Goal: Task Accomplishment & Management: Manage account settings

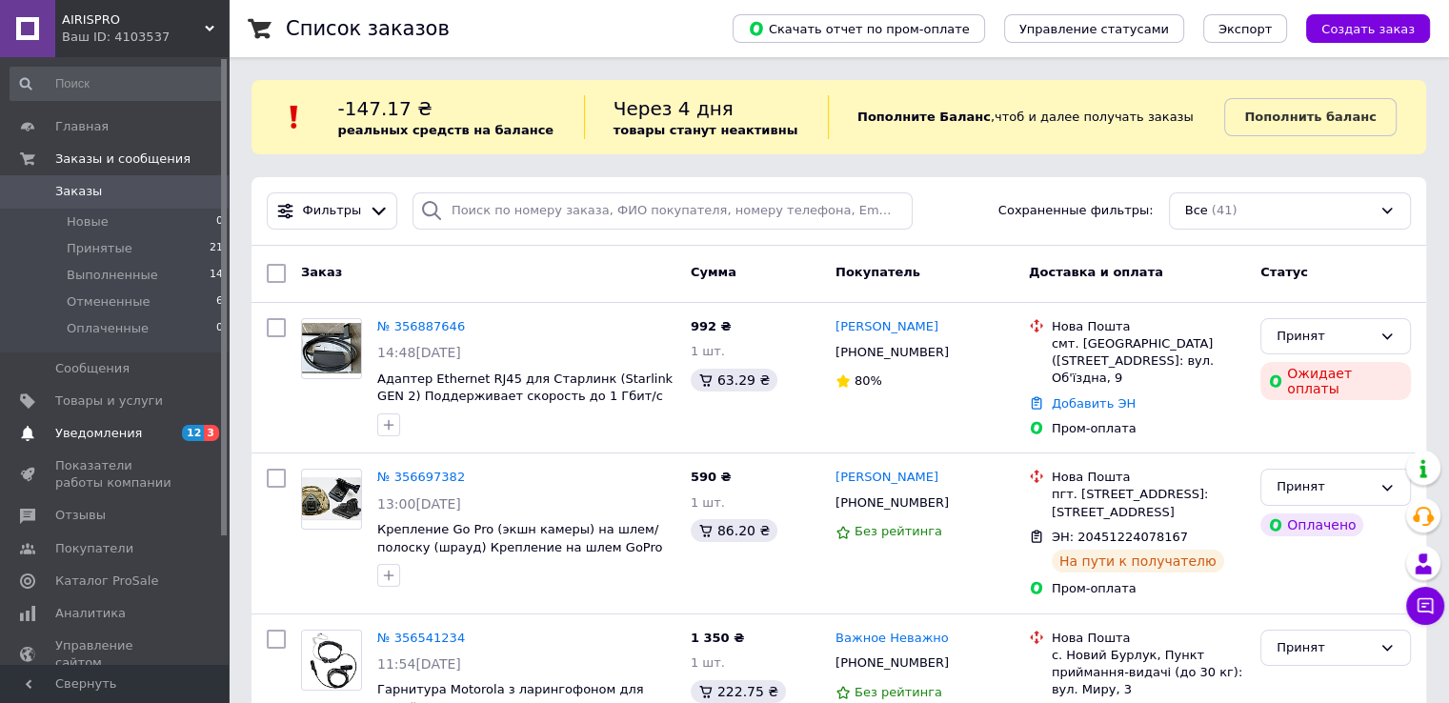
click at [103, 436] on span "Уведомления" at bounding box center [98, 433] width 87 height 17
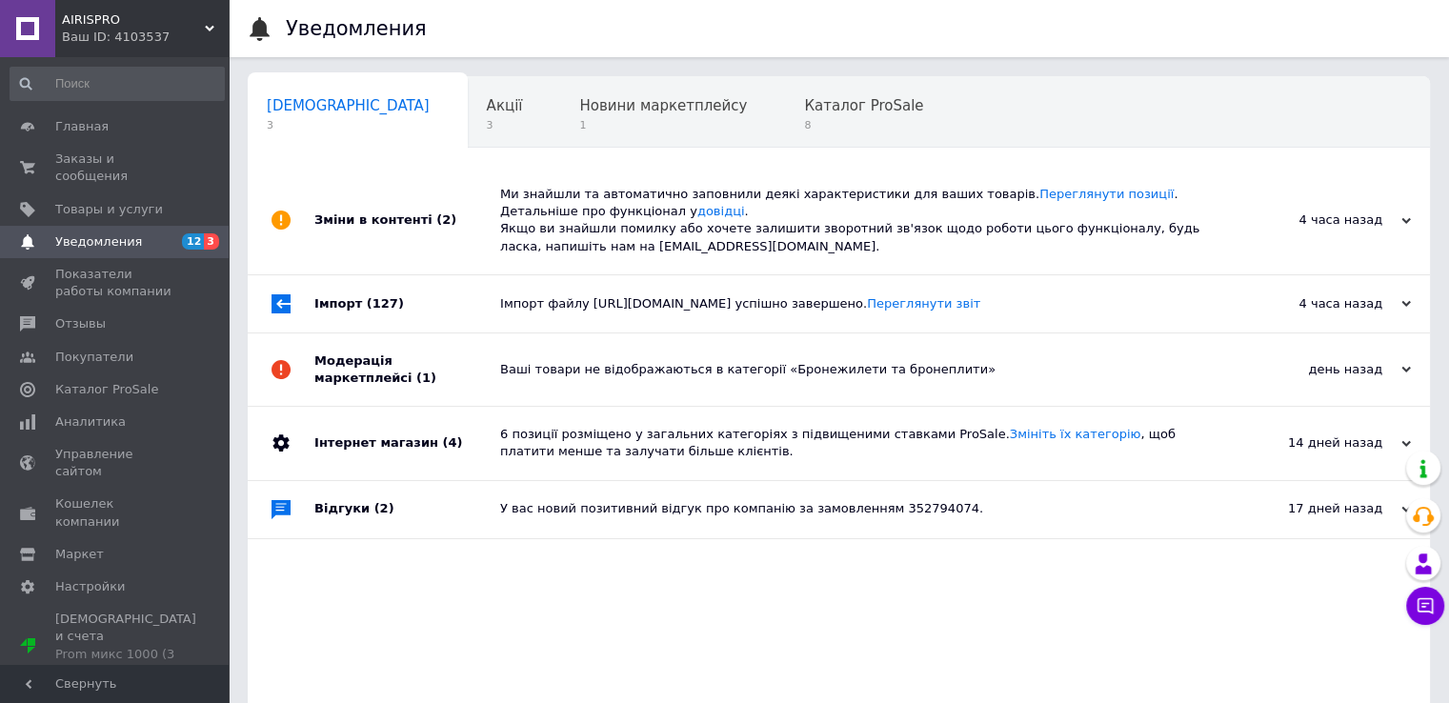
click at [403, 225] on div "Зміни в контенті (2)" at bounding box center [407, 221] width 186 height 108
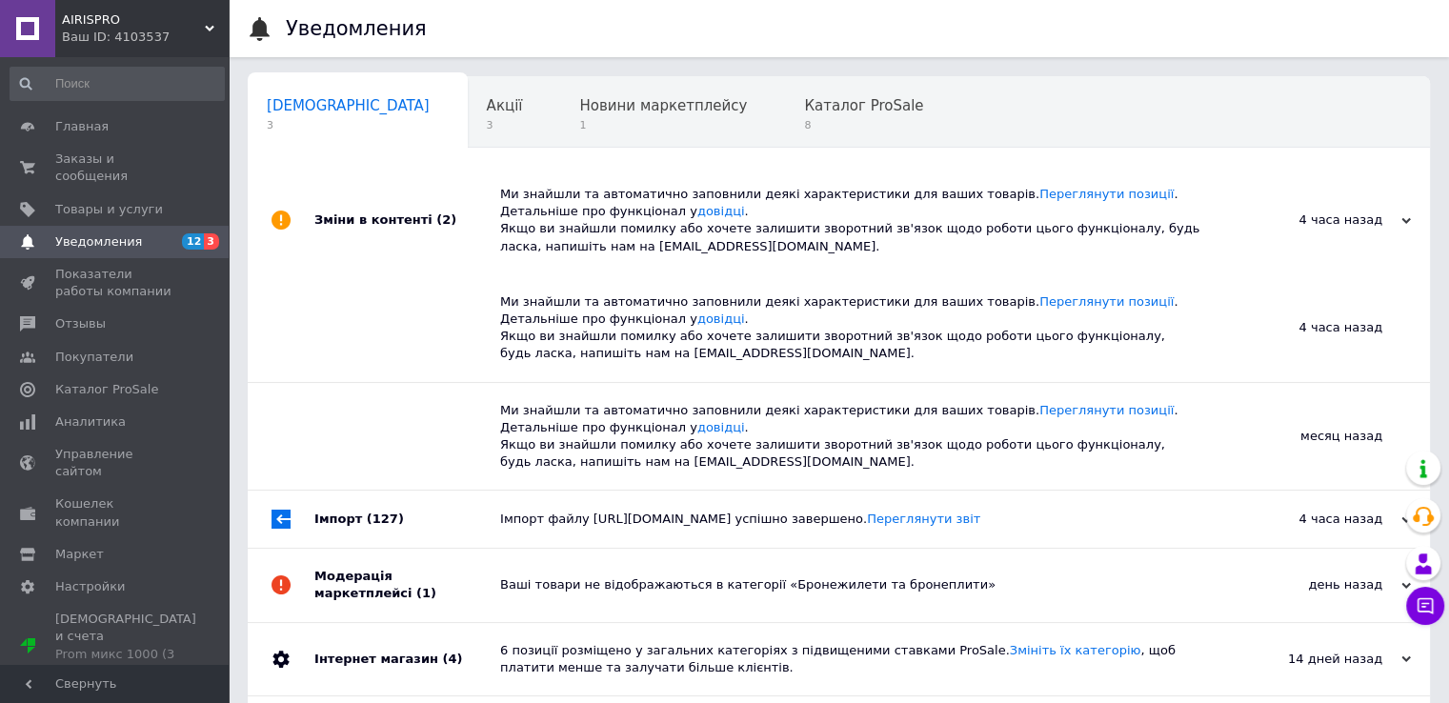
click at [403, 225] on div "Зміни в контенті (2)" at bounding box center [407, 221] width 186 height 108
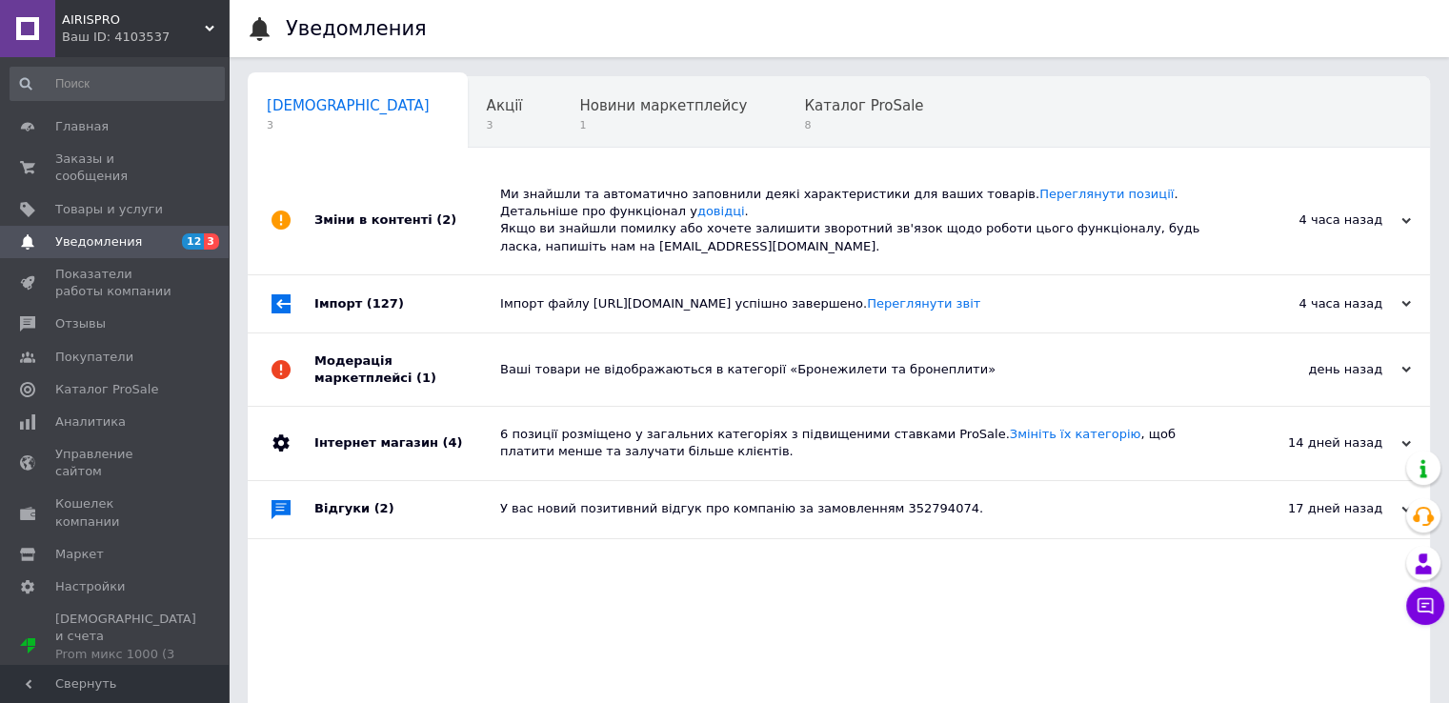
click at [339, 332] on div "Імпорт (127)" at bounding box center [407, 303] width 186 height 57
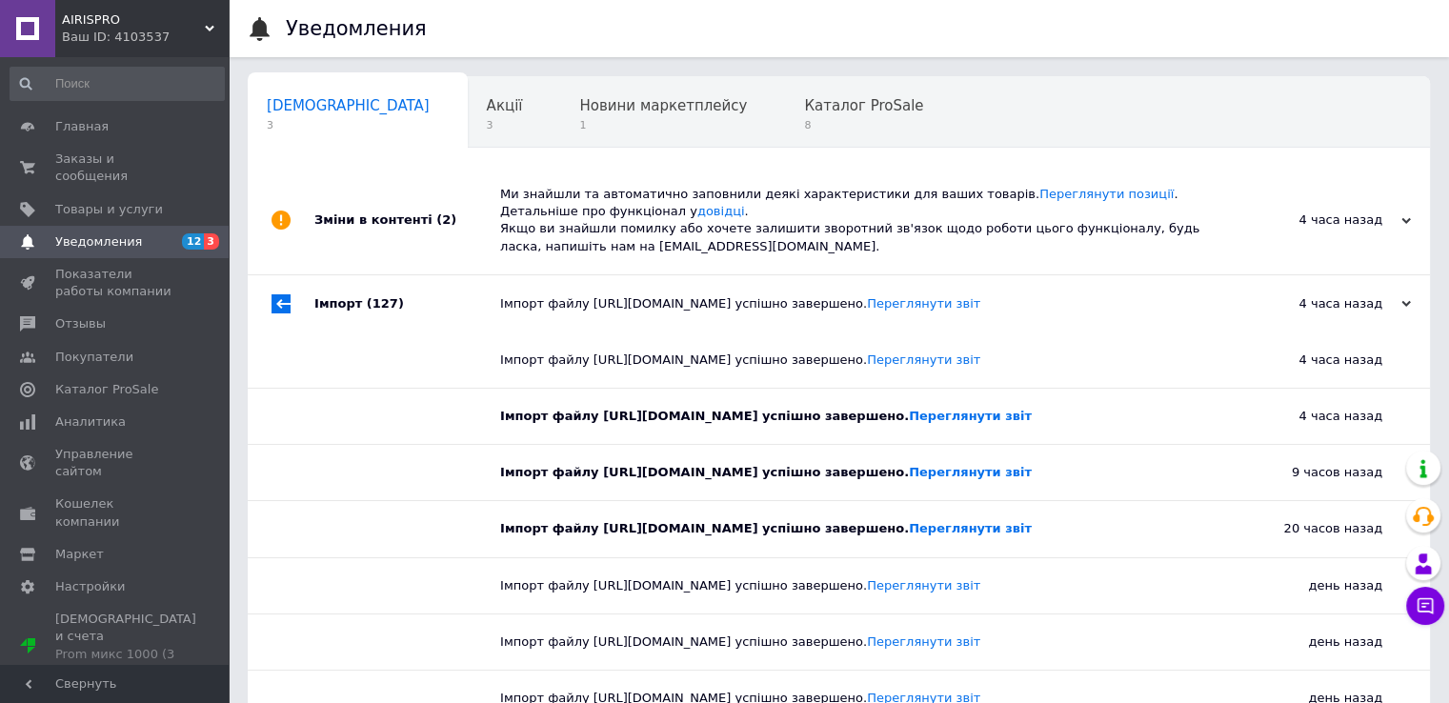
click at [343, 332] on div "Імпорт (127)" at bounding box center [407, 303] width 186 height 57
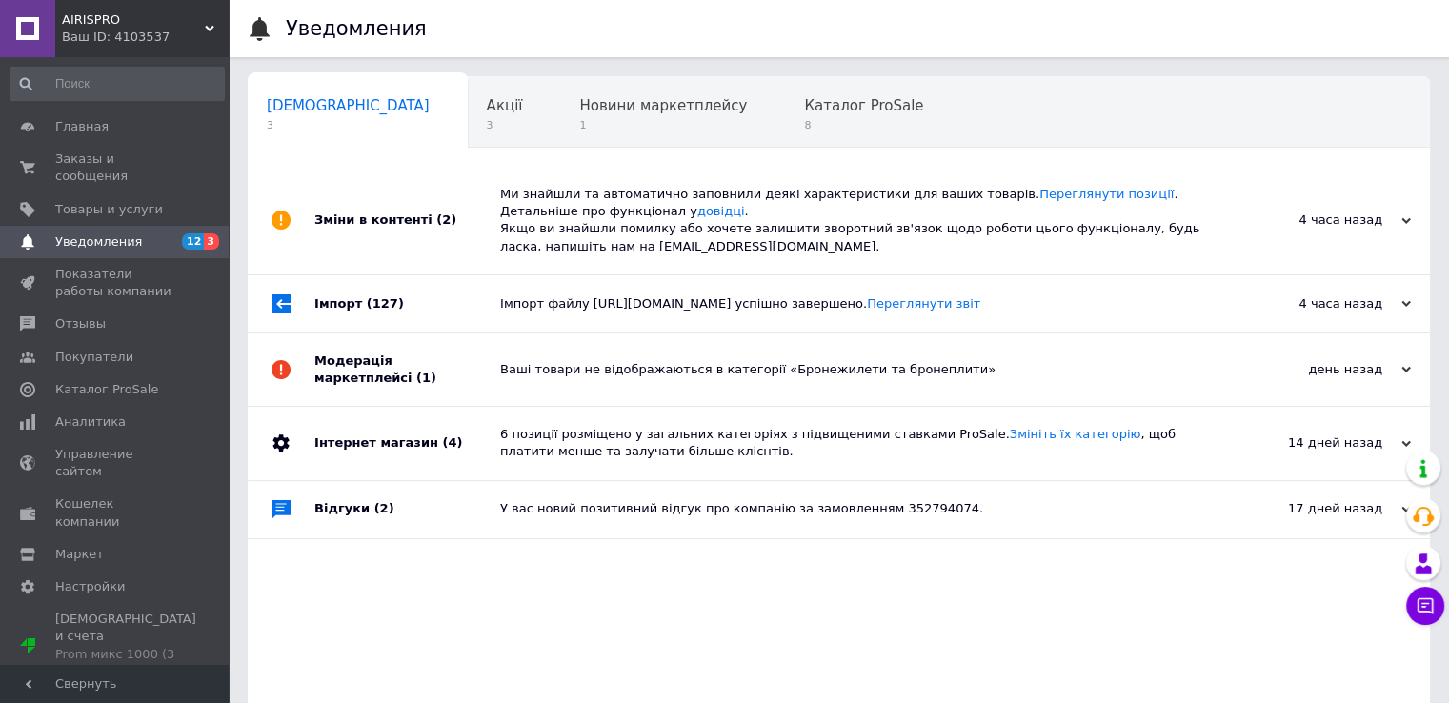
click at [373, 406] on div "Модерація маркетплейсі (1)" at bounding box center [407, 369] width 186 height 72
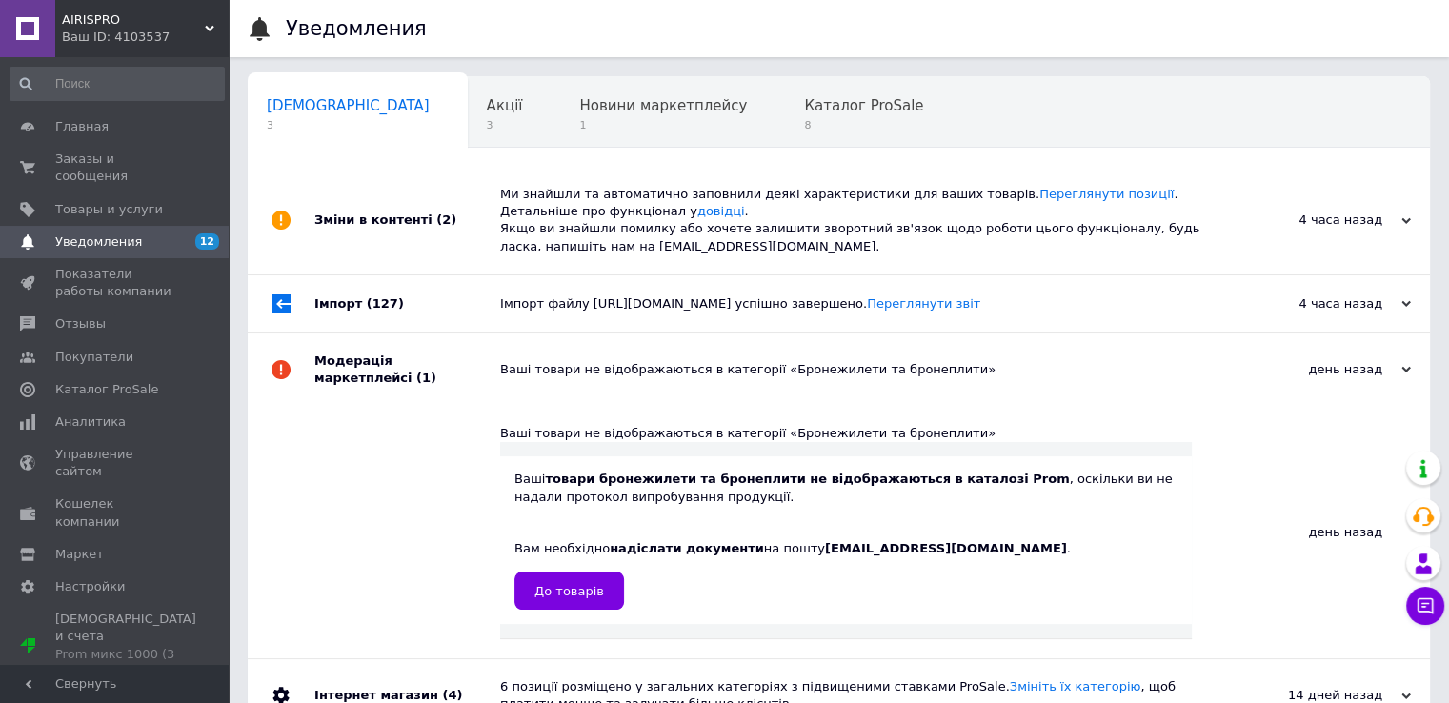
click at [373, 406] on div "Модерація маркетплейсі (1)" at bounding box center [407, 369] width 186 height 72
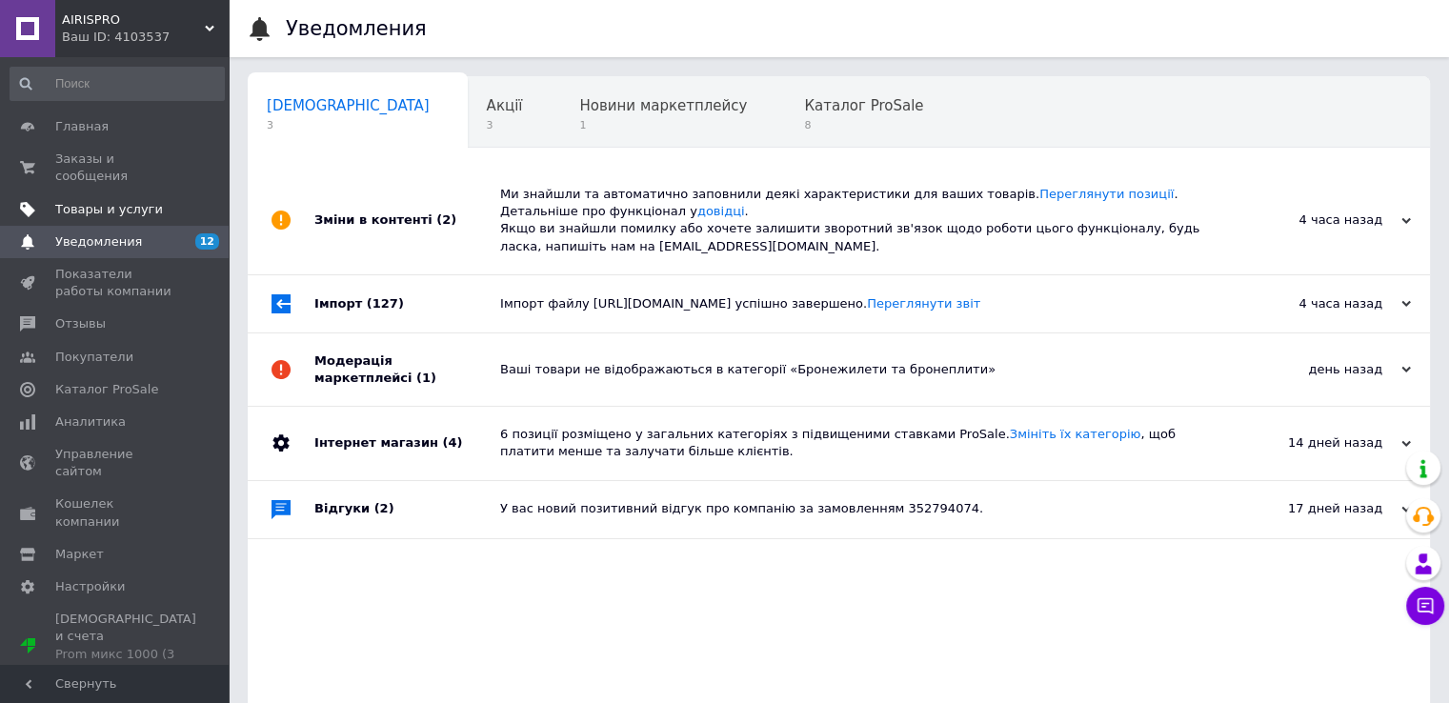
click at [118, 201] on span "Товары и услуги" at bounding box center [109, 209] width 108 height 17
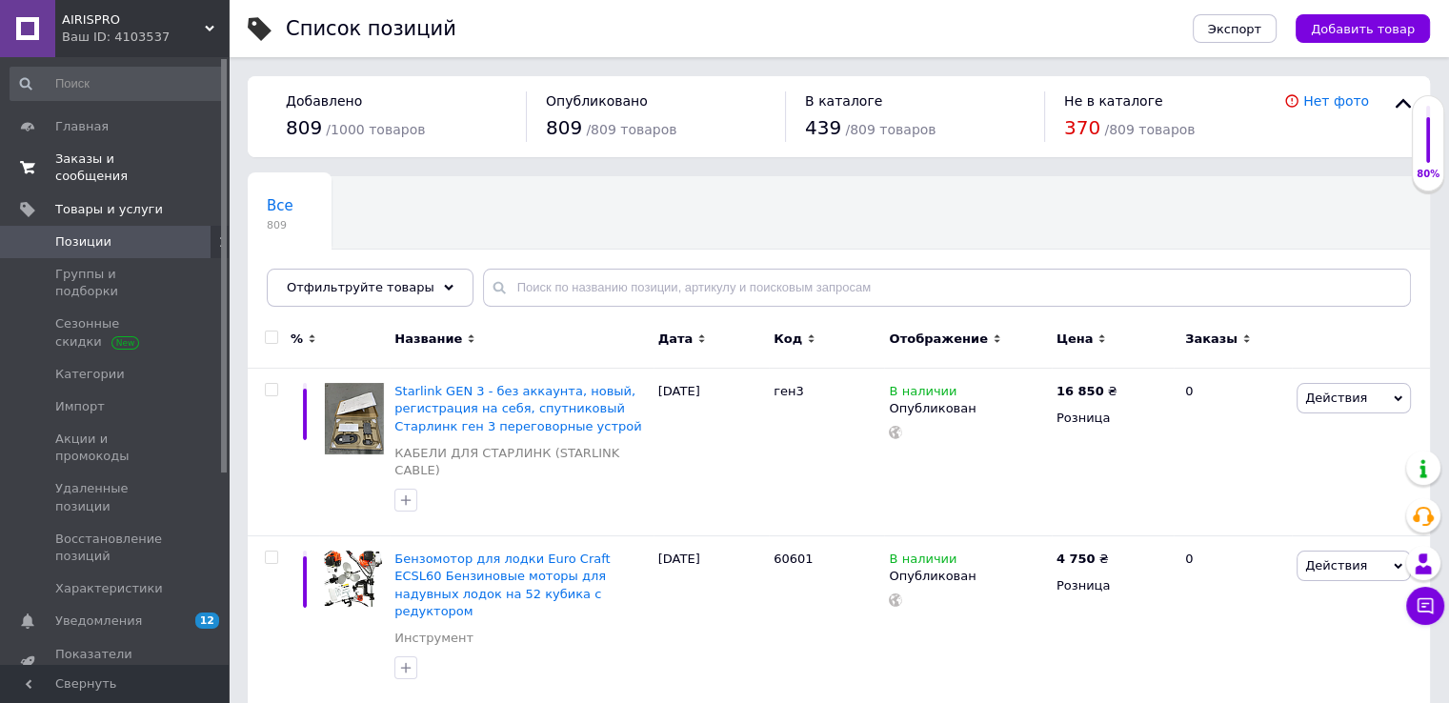
click at [137, 152] on span "Заказы и сообщения" at bounding box center [115, 168] width 121 height 34
